Goal: Check status: Check status

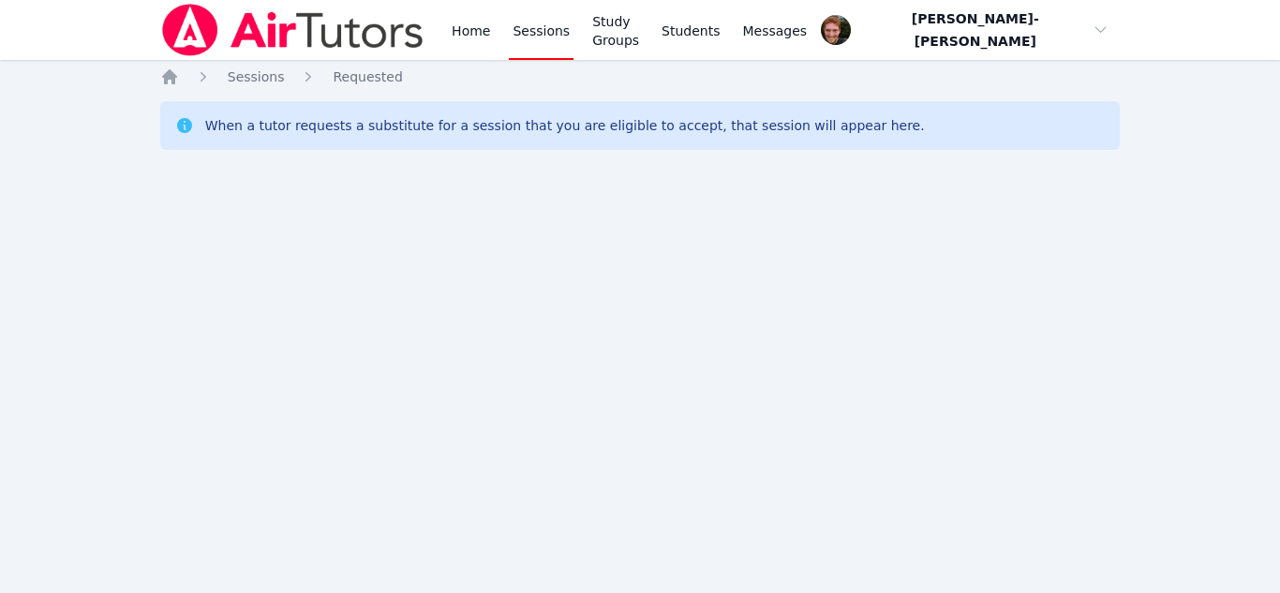
click at [78, 210] on div "Home Sessions Study Groups Students Messages Open user menu Vincent Astray-Cane…" at bounding box center [640, 296] width 1280 height 593
